Goal: Check status: Check status

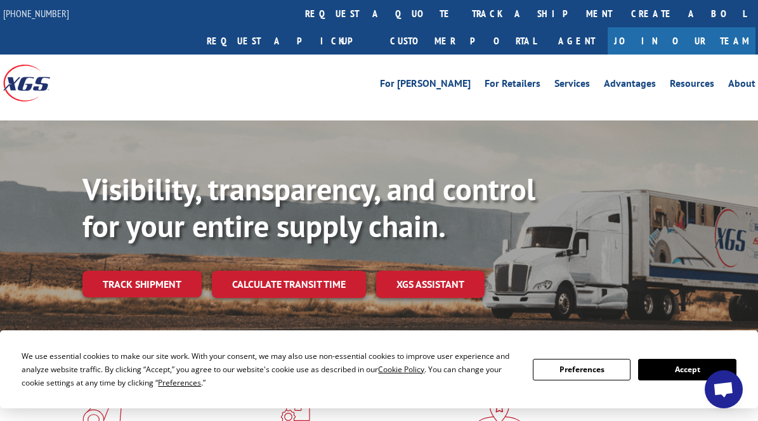
scroll to position [5259, 0]
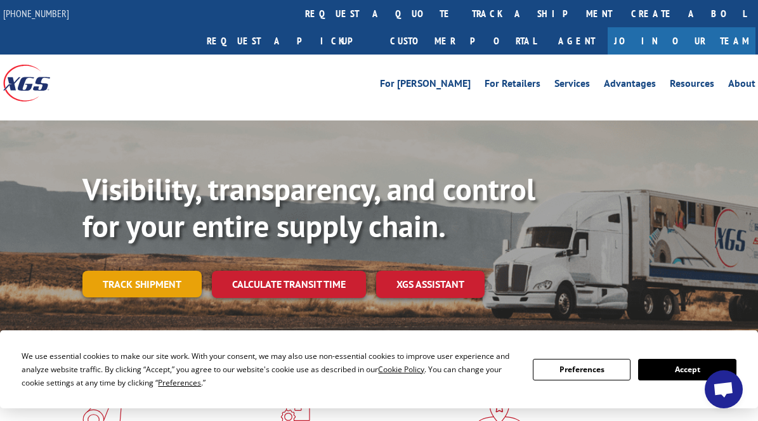
click at [157, 271] on link "Track shipment" at bounding box center [141, 284] width 119 height 27
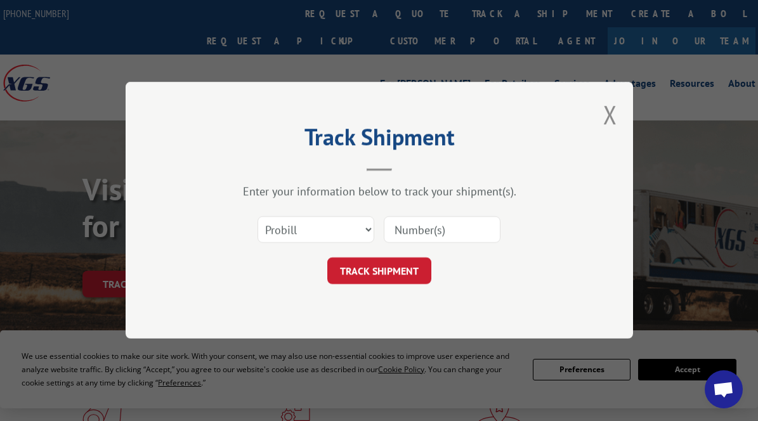
click at [437, 241] on input at bounding box center [442, 230] width 117 height 27
paste input "31592074"
type input "31592074"
click at [374, 280] on button "TRACK SHIPMENT" at bounding box center [379, 271] width 104 height 27
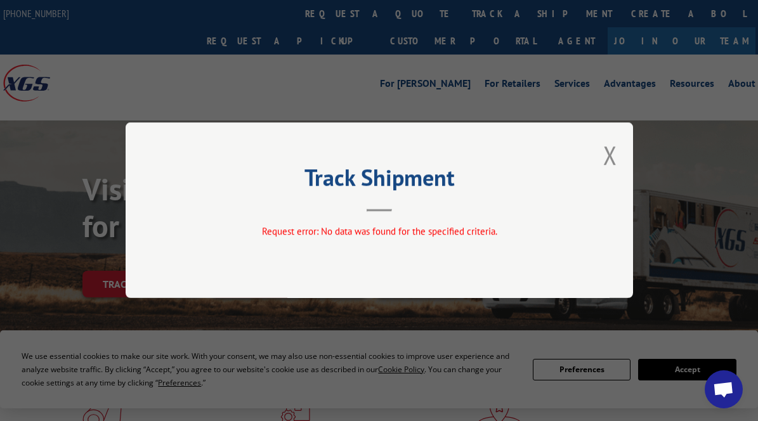
click at [617, 152] on div "Track Shipment Request error: No data was found for the specified criteria." at bounding box center [380, 210] width 508 height 176
click at [609, 152] on button "Close modal" at bounding box center [610, 155] width 14 height 34
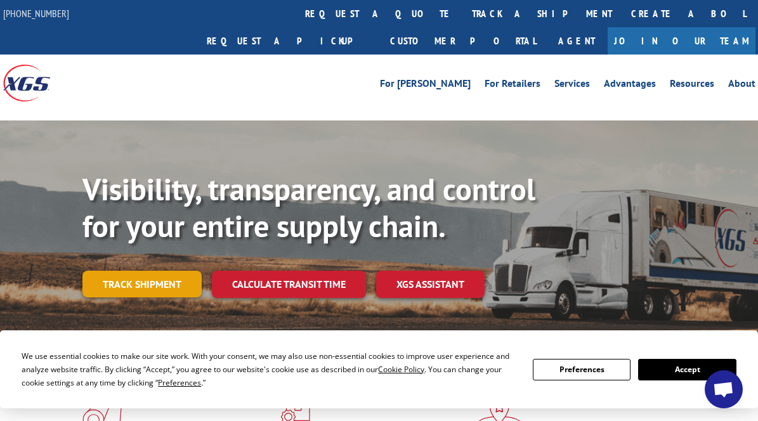
click at [137, 271] on link "Track shipment" at bounding box center [141, 284] width 119 height 27
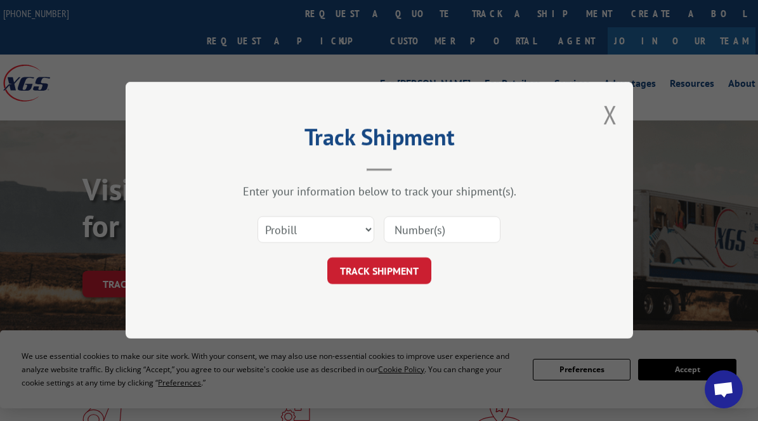
click at [419, 223] on input at bounding box center [442, 230] width 117 height 27
paste input "17689718"
type input "17689718"
click at [400, 282] on button "TRACK SHIPMENT" at bounding box center [379, 271] width 104 height 27
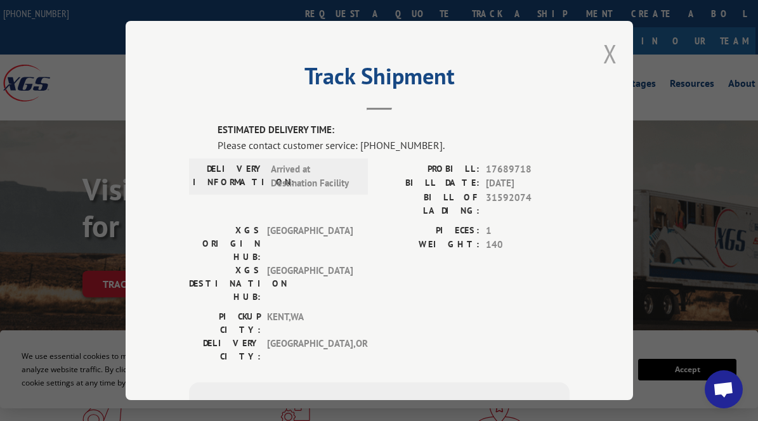
click at [606, 48] on button "Close modal" at bounding box center [610, 54] width 14 height 34
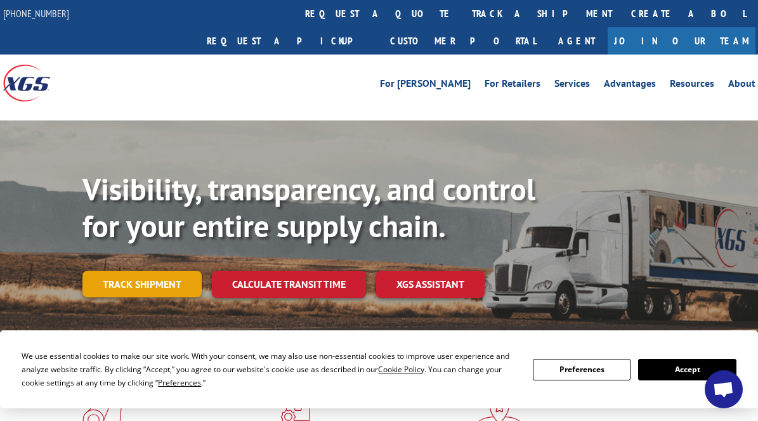
click at [157, 271] on link "Track shipment" at bounding box center [141, 284] width 119 height 27
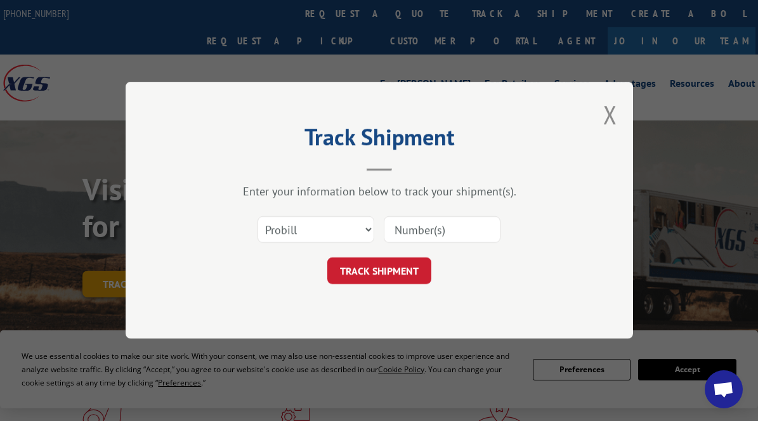
scroll to position [0, 0]
click at [404, 227] on input at bounding box center [442, 230] width 117 height 27
click at [403, 226] on input at bounding box center [442, 230] width 117 height 27
paste input "17692349"
type input "17692349"
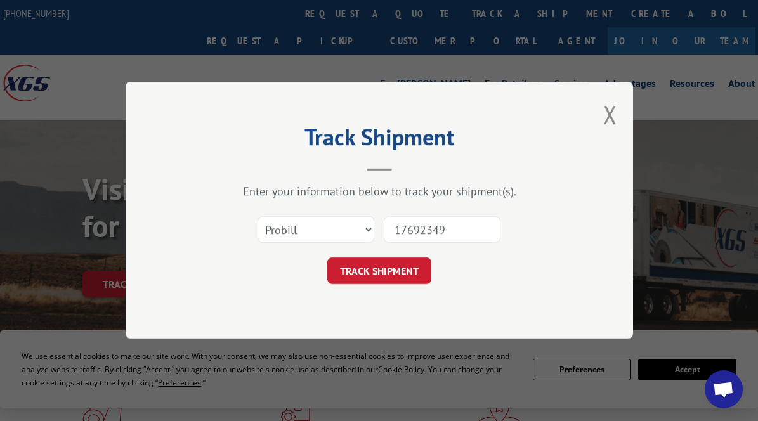
click at [407, 263] on button "TRACK SHIPMENT" at bounding box center [379, 271] width 104 height 27
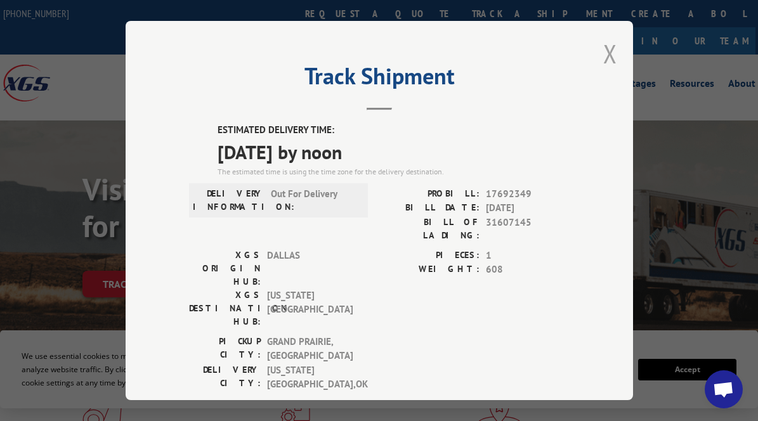
click at [606, 58] on button "Close modal" at bounding box center [610, 54] width 14 height 34
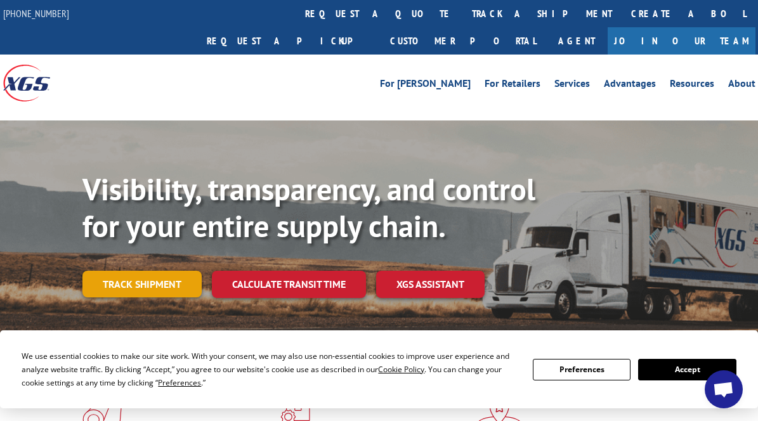
click at [161, 271] on link "Track shipment" at bounding box center [141, 284] width 119 height 27
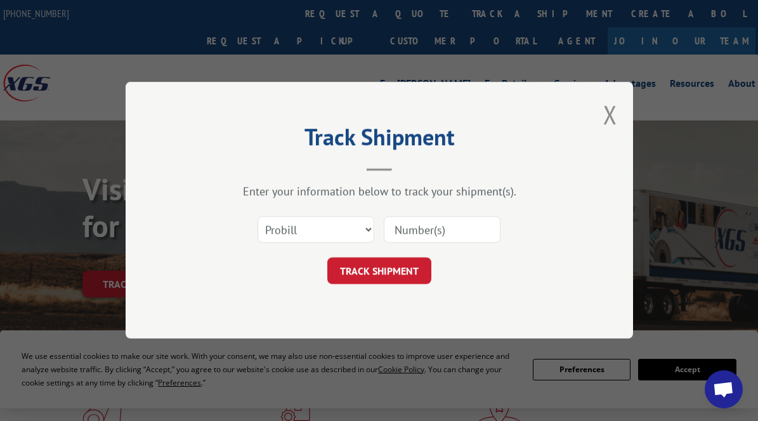
click at [416, 227] on input at bounding box center [442, 230] width 117 height 27
paste input "17341129"
type input "17341129"
click at [397, 264] on button "TRACK SHIPMENT" at bounding box center [379, 271] width 104 height 27
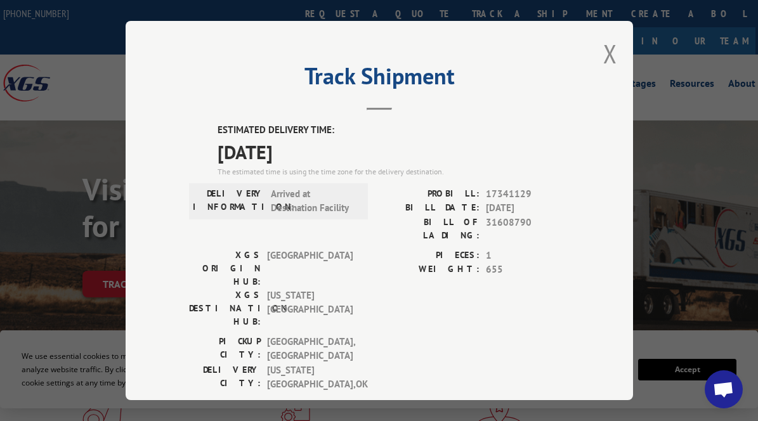
click at [618, 55] on div "Track Shipment ESTIMATED DELIVERY TIME: [DATE] The estimated time is using the …" at bounding box center [380, 210] width 508 height 379
